Goal: Manage account settings

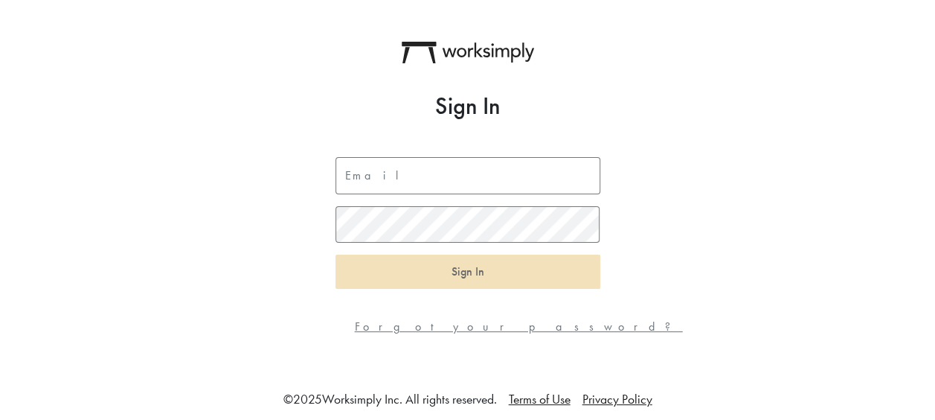
click at [423, 155] on div "Sign In Sign In Forgot your password?" at bounding box center [468, 223] width 283 height 263
click at [420, 168] on input "email" at bounding box center [468, 175] width 265 height 37
type input "[EMAIL_ADDRESS][DOMAIN_NAME]"
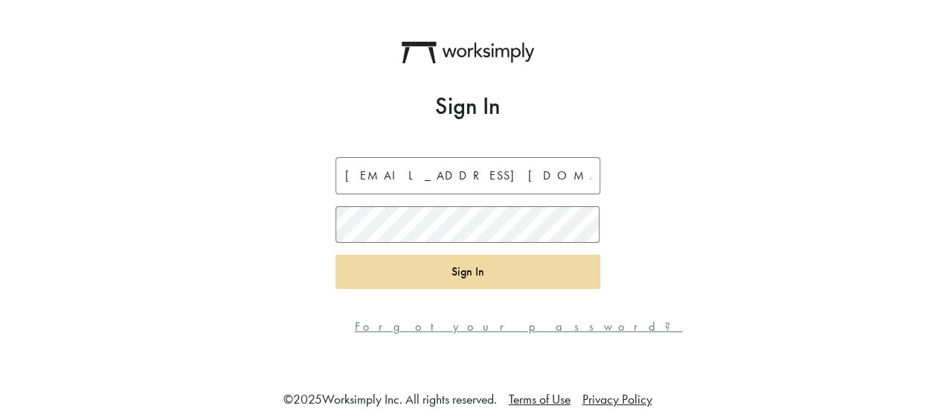
click at [477, 283] on button "Sign In" at bounding box center [468, 271] width 265 height 34
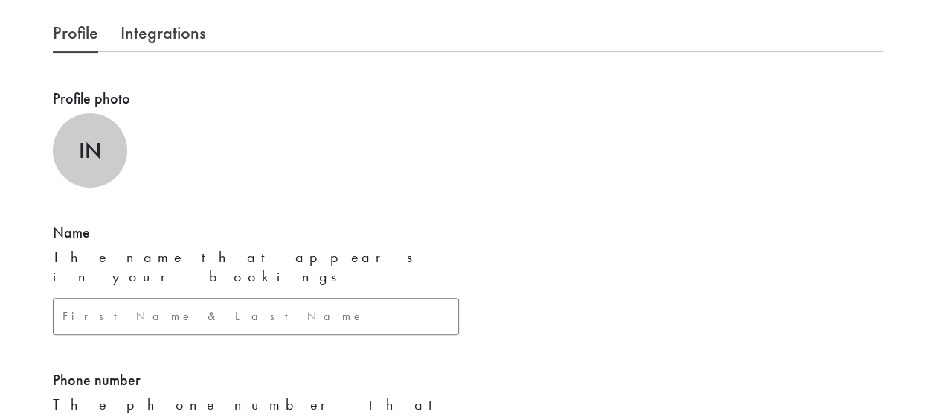
scroll to position [261, 0]
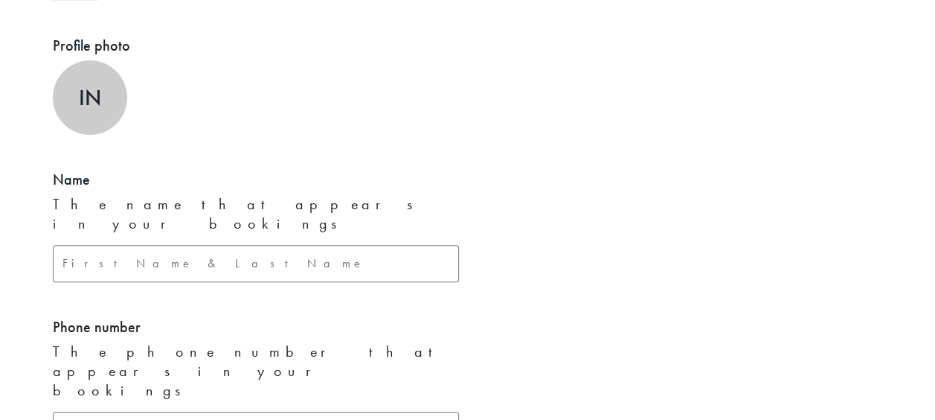
click at [132, 245] on input "text" at bounding box center [256, 263] width 406 height 37
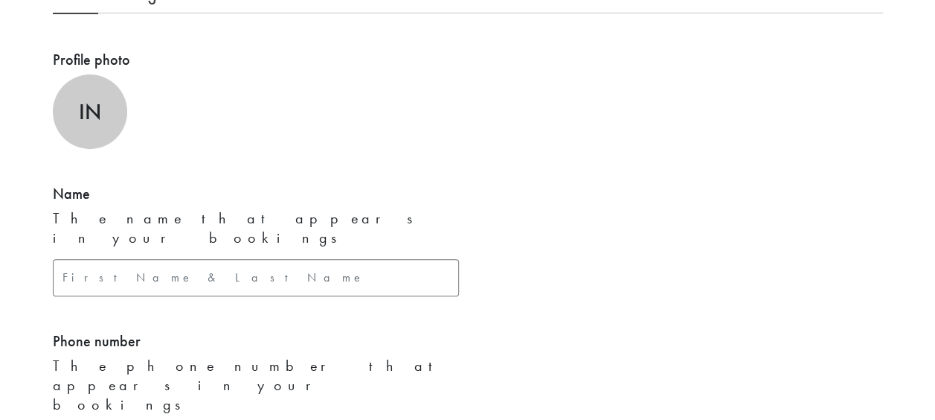
scroll to position [0, 0]
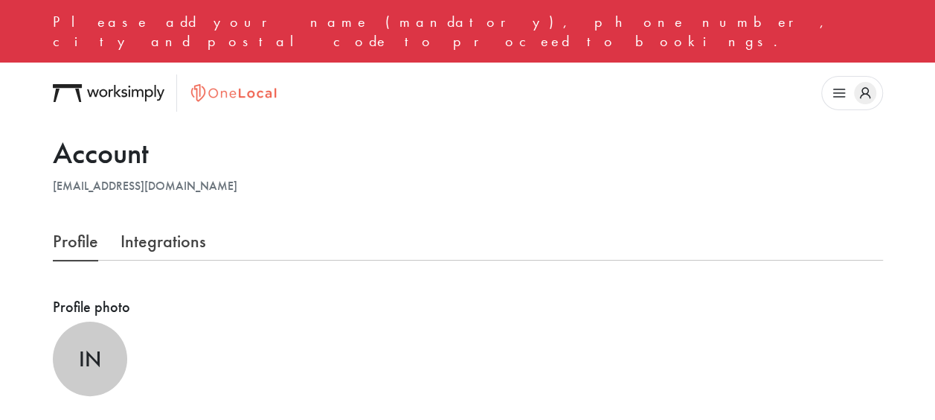
click at [866, 82] on icon "button" at bounding box center [865, 93] width 22 height 22
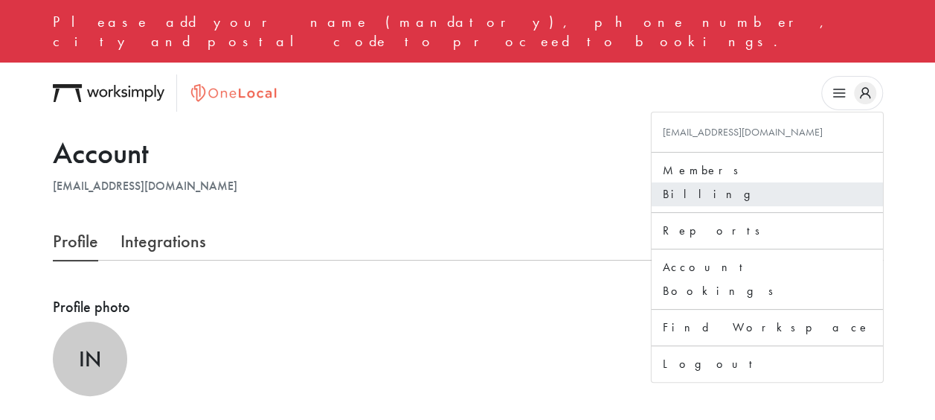
click at [827, 185] on link "Billing" at bounding box center [767, 194] width 208 height 18
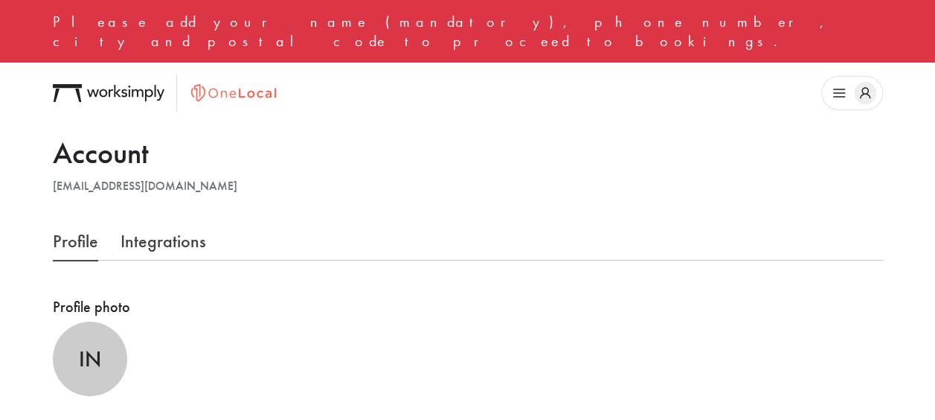
click at [854, 81] on button "button" at bounding box center [852, 93] width 62 height 34
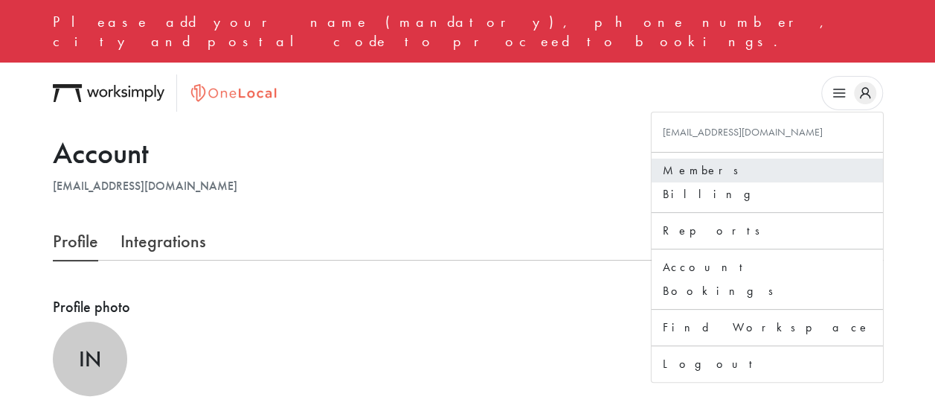
click at [833, 161] on link "Members" at bounding box center [767, 170] width 208 height 18
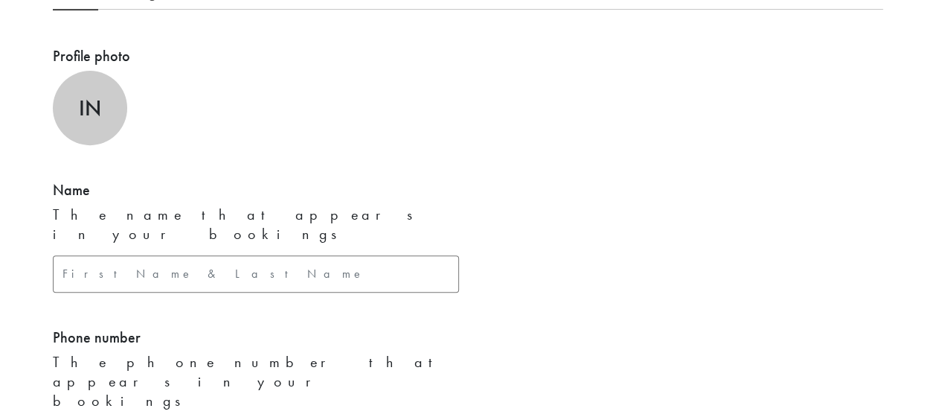
scroll to position [251, 0]
click at [317, 254] on input "text" at bounding box center [256, 272] width 406 height 37
type input "Invoice@onelocal.com"
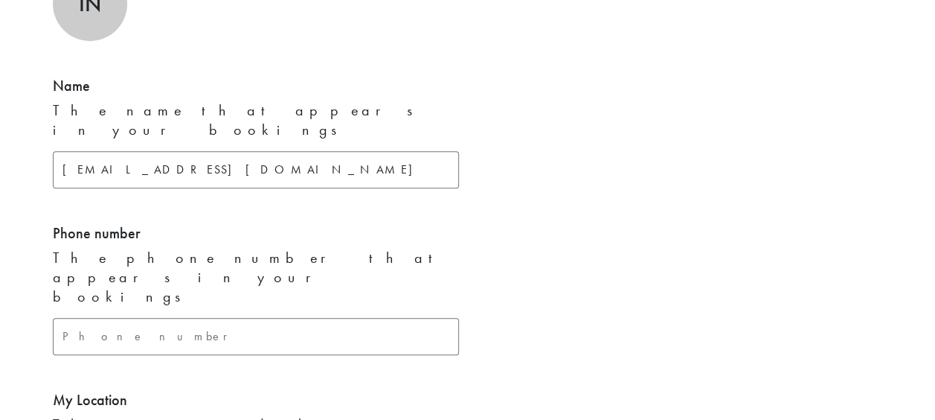
scroll to position [359, 0]
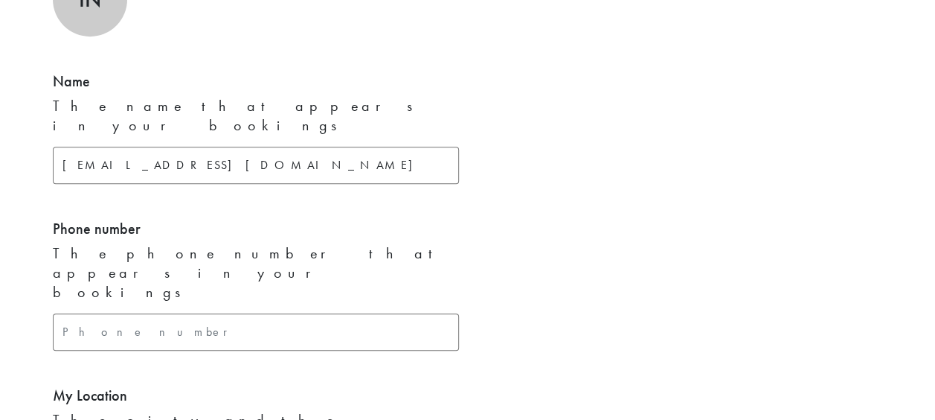
click at [272, 313] on input "text" at bounding box center [256, 331] width 406 height 37
click at [352, 313] on input "text" at bounding box center [256, 331] width 406 height 37
type input "00000000"
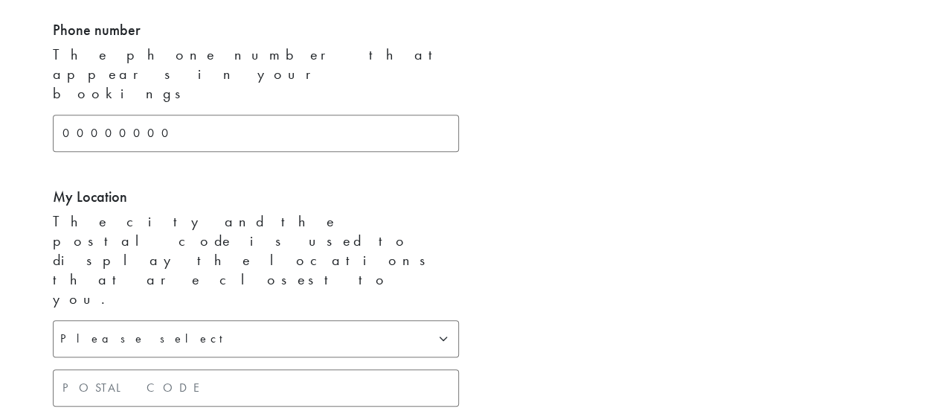
scroll to position [574, 0]
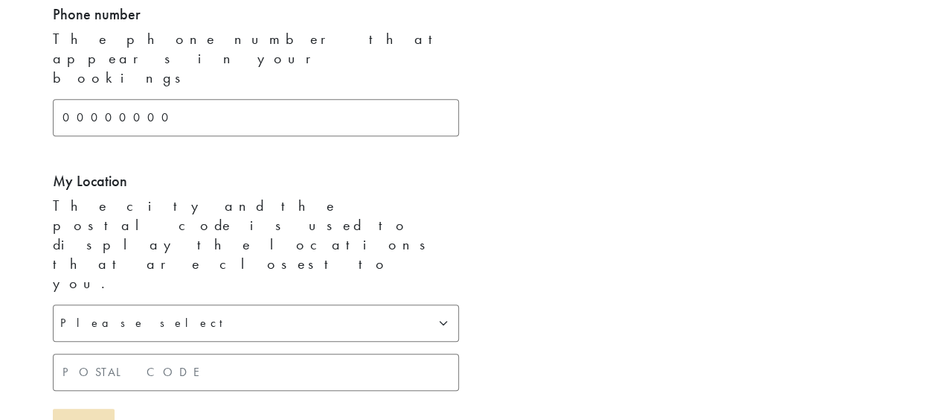
click at [354, 304] on select "Please select Toronto & GTA Kitchener-Waterloo Ottawa Calgary Montreal Kelowna …" at bounding box center [256, 322] width 406 height 37
select select "[GEOGRAPHIC_DATA]"
click at [53, 304] on select "Please select Toronto & GTA Kitchener-Waterloo Ottawa Calgary Montreal Kelowna …" at bounding box center [256, 322] width 406 height 37
click at [308, 353] on input "text" at bounding box center [256, 371] width 406 height 37
click at [518, 257] on div "Profile photo IN Click here to select an image Name The name that appears in yo…" at bounding box center [468, 166] width 848 height 885
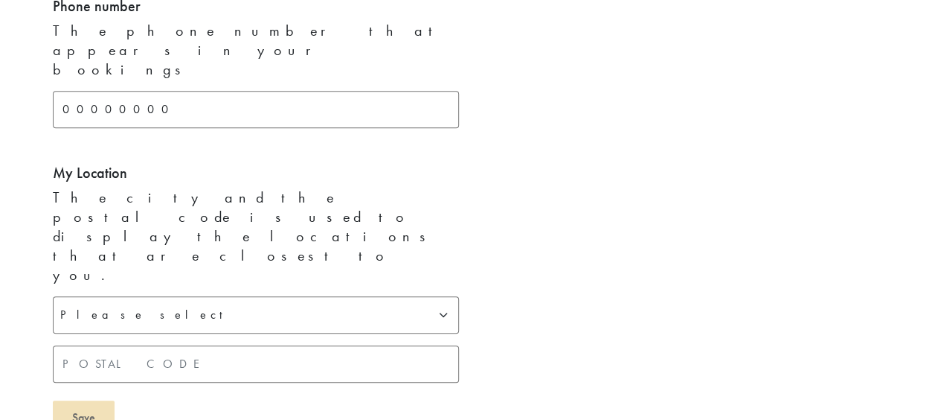
scroll to position [681, 0]
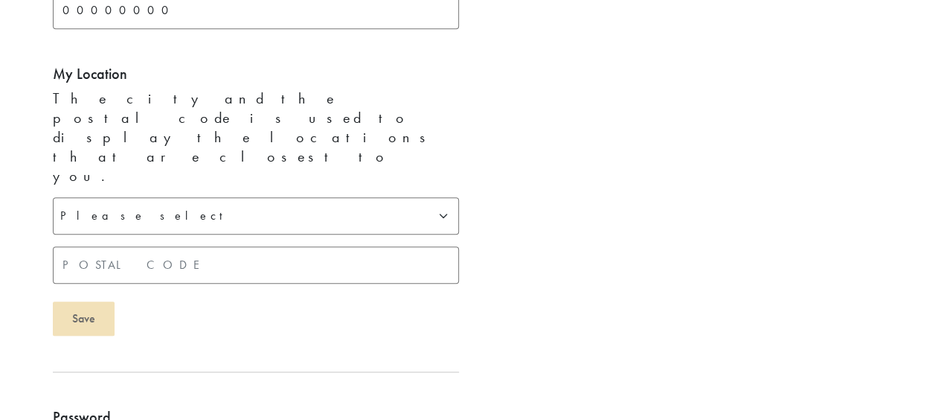
click at [88, 184] on div "Profile photo IN Click here to select an image Name The name that appears in yo…" at bounding box center [256, 59] width 424 height 885
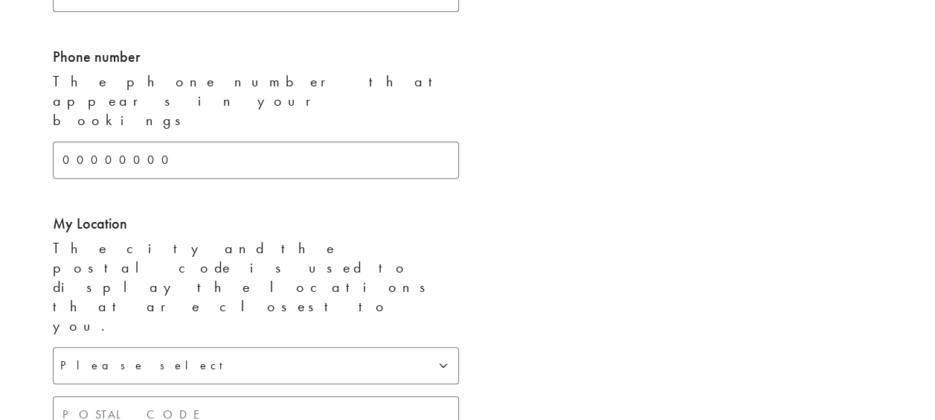
scroll to position [534, 0]
click at [170, 393] on input "text" at bounding box center [256, 411] width 406 height 37
paste input "M5V 1M1"
click at [92, 393] on input "M5V 1M1" at bounding box center [256, 411] width 406 height 37
click at [134, 393] on input "M5V1M1" at bounding box center [256, 411] width 406 height 37
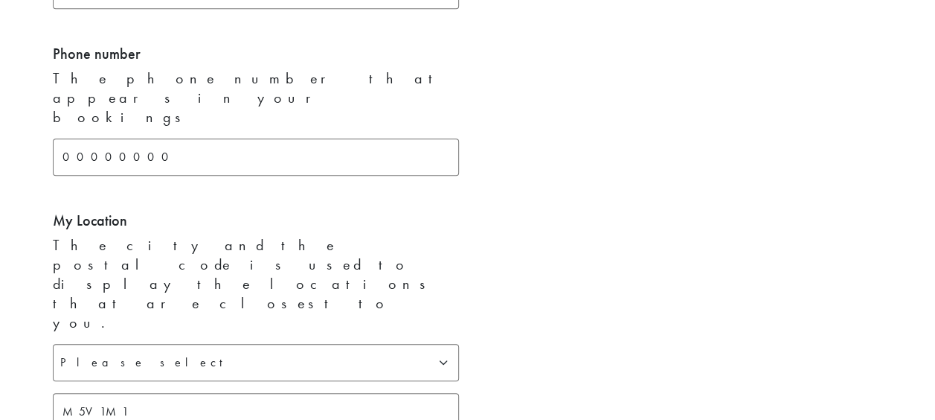
type input "M5V1M1"
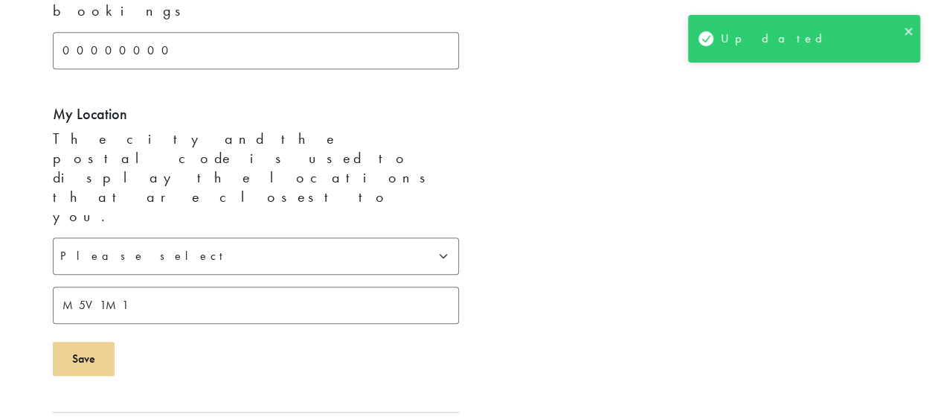
scroll to position [681, 0]
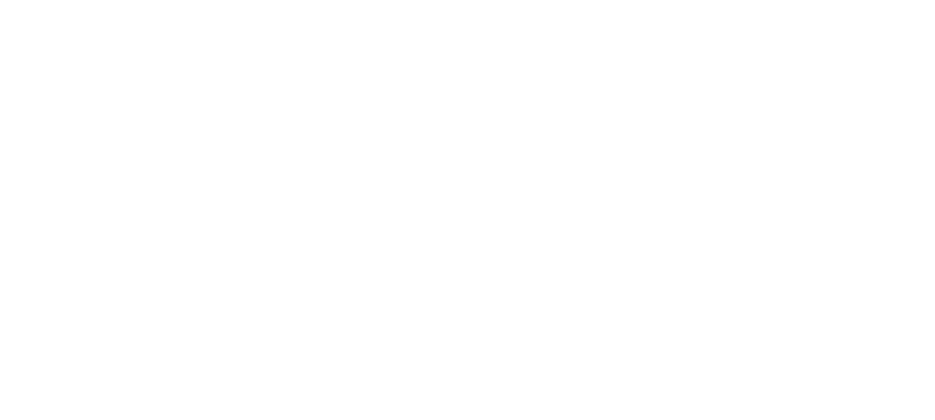
select select "[GEOGRAPHIC_DATA]"
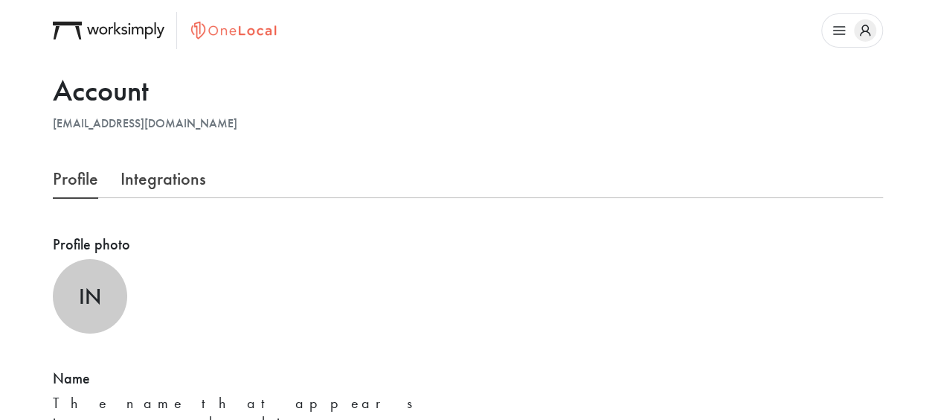
click at [873, 35] on icon "button" at bounding box center [865, 30] width 22 height 22
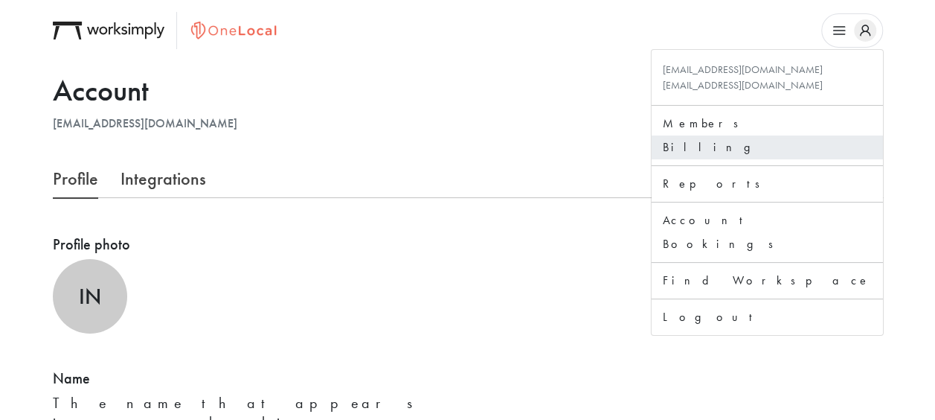
click at [829, 151] on link "Billing" at bounding box center [767, 147] width 208 height 18
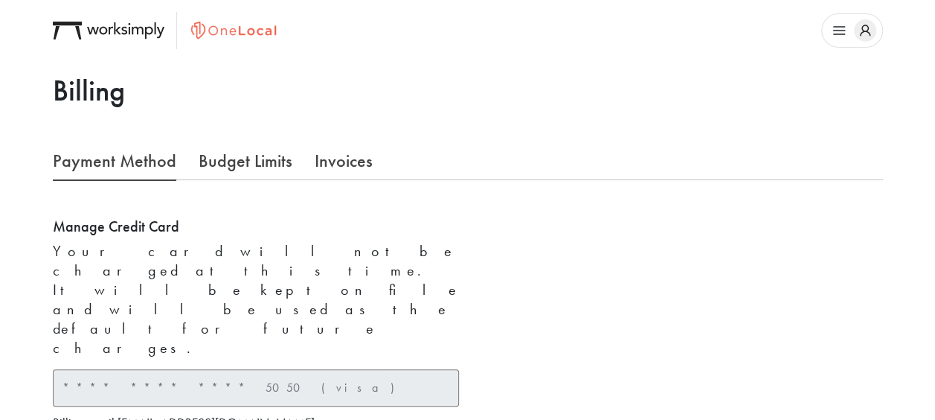
scroll to position [110, 0]
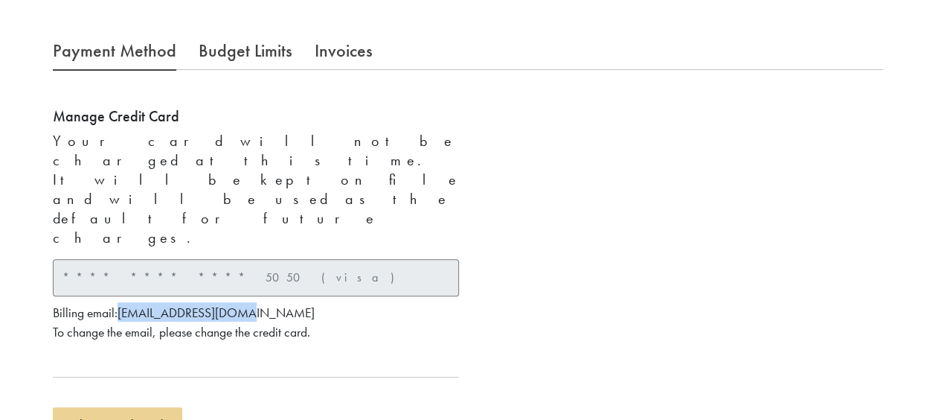
drag, startPoint x: 120, startPoint y: 231, endPoint x: 229, endPoint y: 234, distance: 109.4
click at [229, 304] on small "Billing email: [PERSON_NAME][EMAIL_ADDRESS][DOMAIN_NAME] To change the email, p…" at bounding box center [184, 322] width 262 height 36
copy small "[EMAIL_ADDRESS][DOMAIN_NAME]"
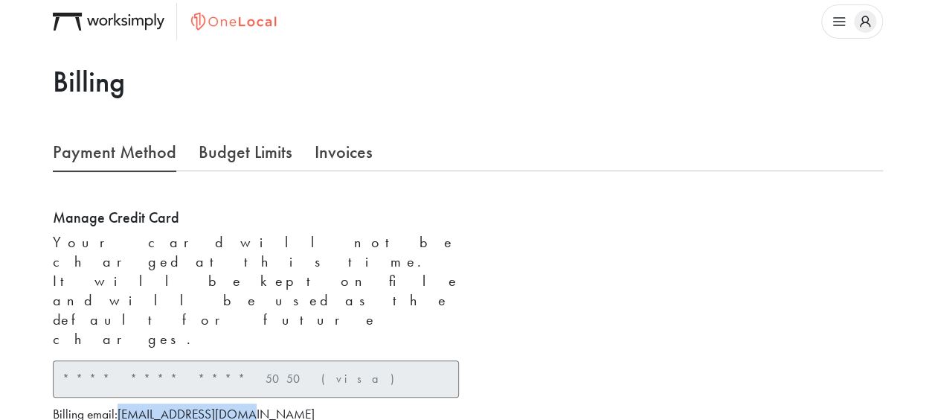
scroll to position [0, 0]
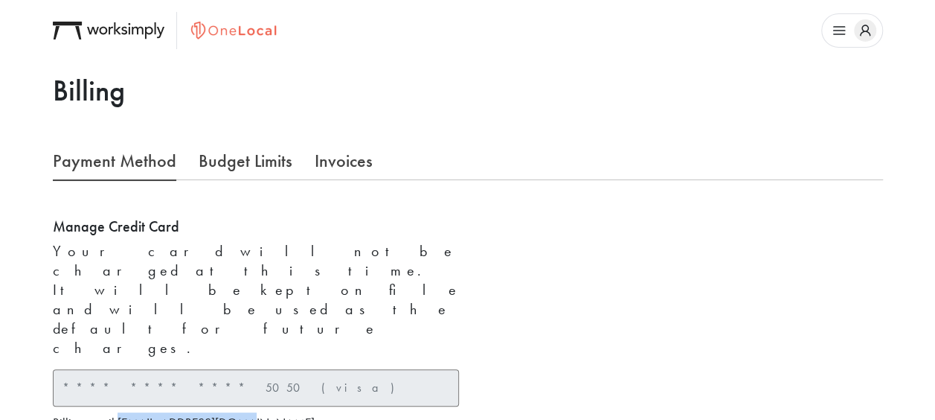
click at [338, 153] on link "Invoices" at bounding box center [344, 160] width 58 height 38
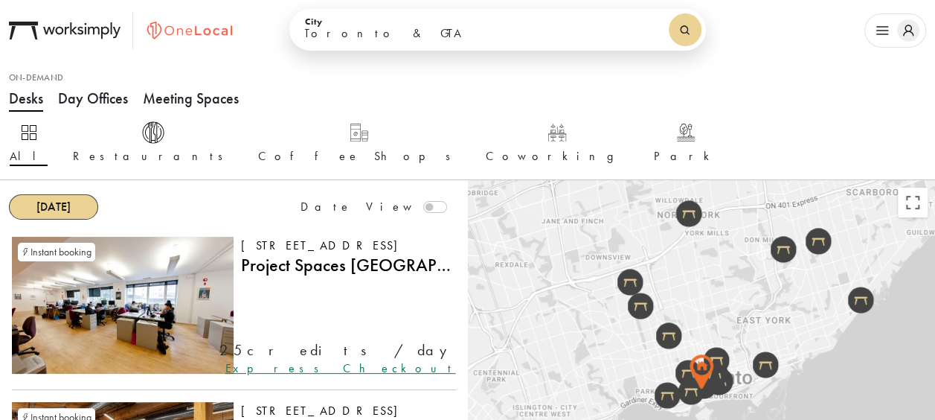
click at [917, 33] on icon "button" at bounding box center [908, 30] width 22 height 22
